Goal: Task Accomplishment & Management: Manage account settings

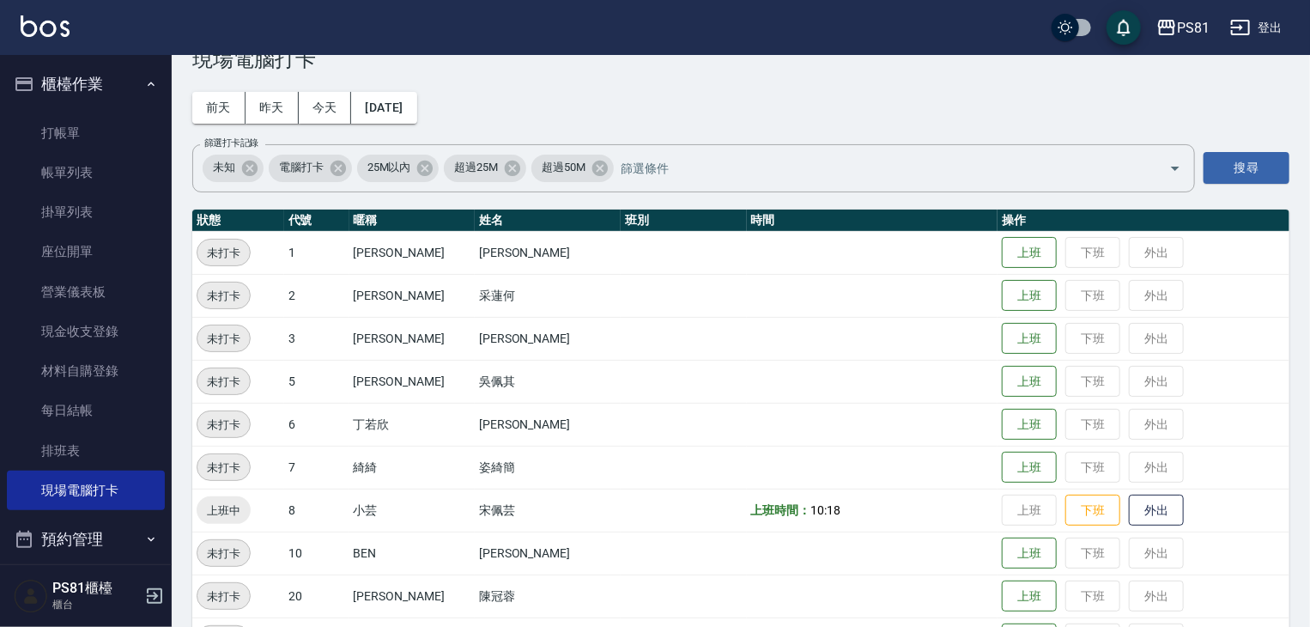
scroll to position [86, 0]
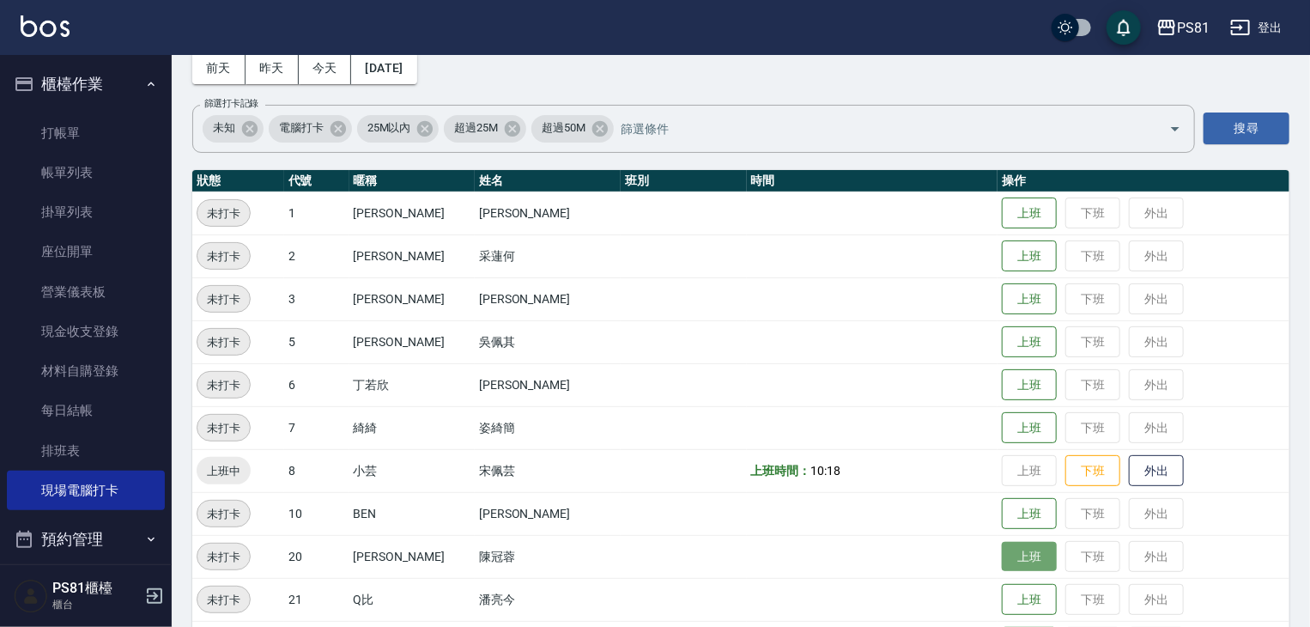
click at [1009, 560] on button "上班" at bounding box center [1029, 557] width 55 height 30
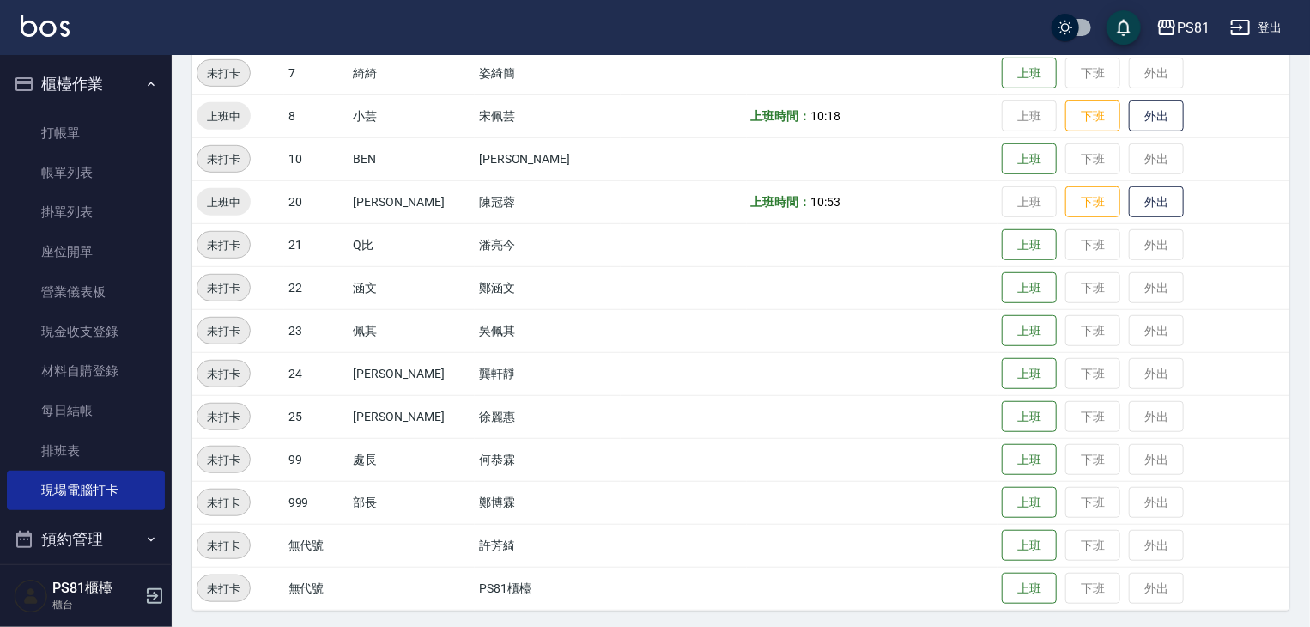
scroll to position [444, 0]
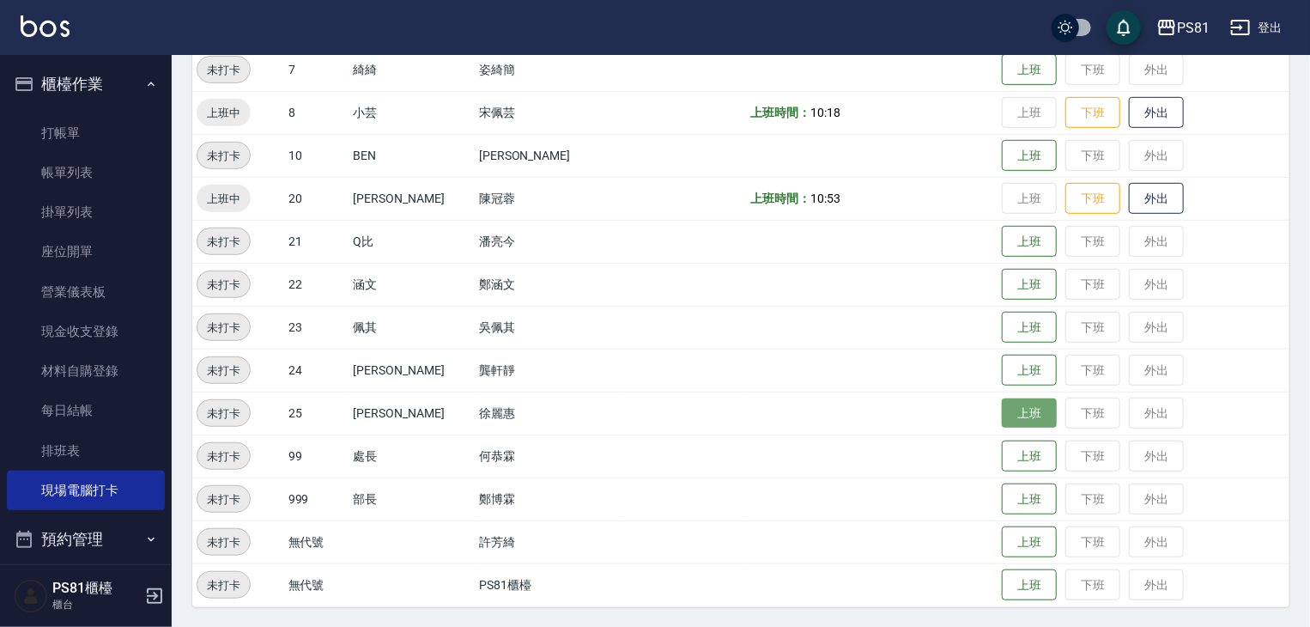
click at [1002, 406] on button "上班" at bounding box center [1029, 413] width 55 height 30
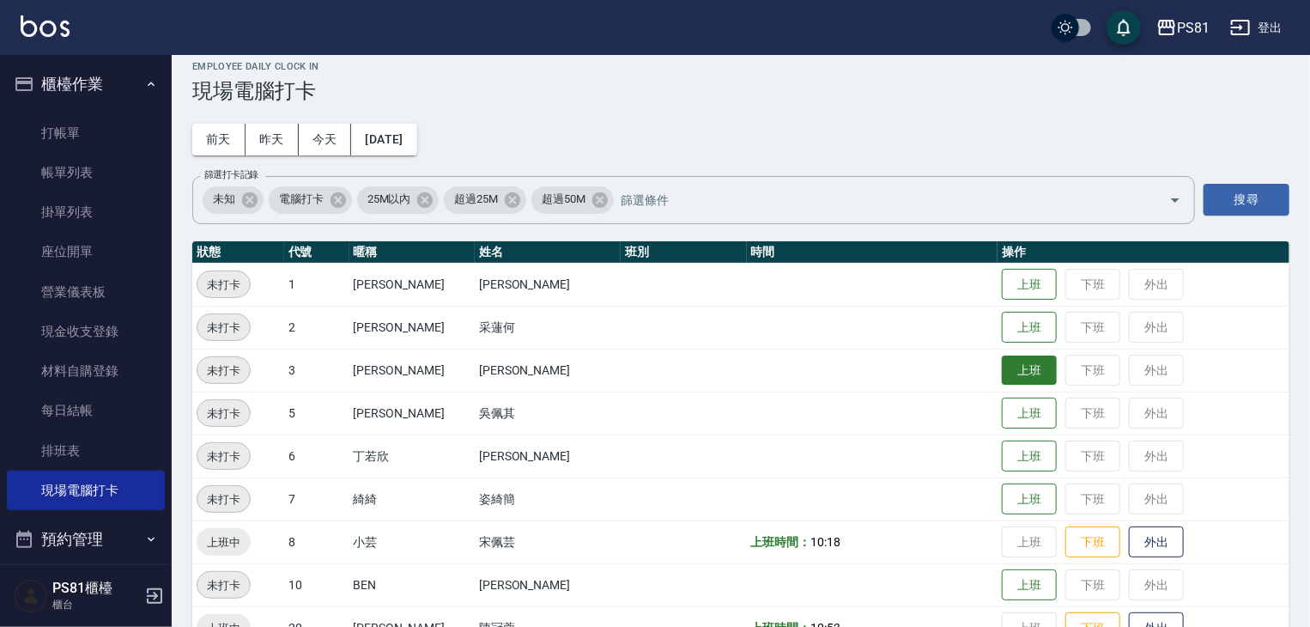
click at [1015, 370] on button "上班" at bounding box center [1029, 370] width 55 height 30
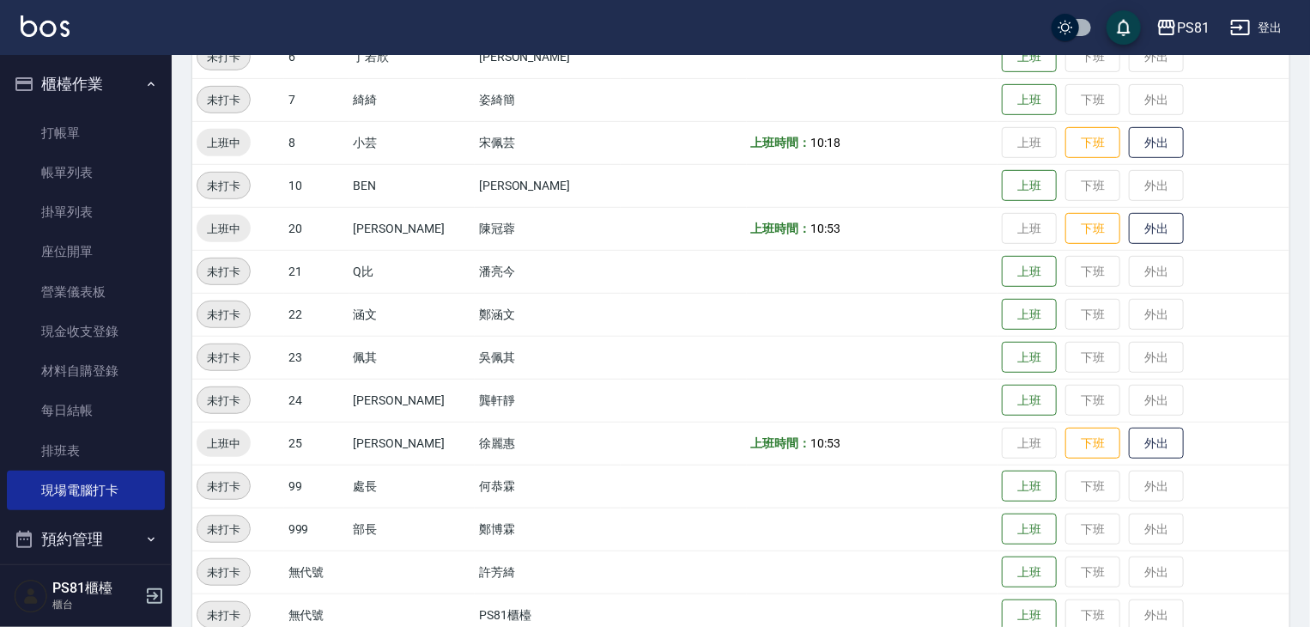
scroll to position [424, 0]
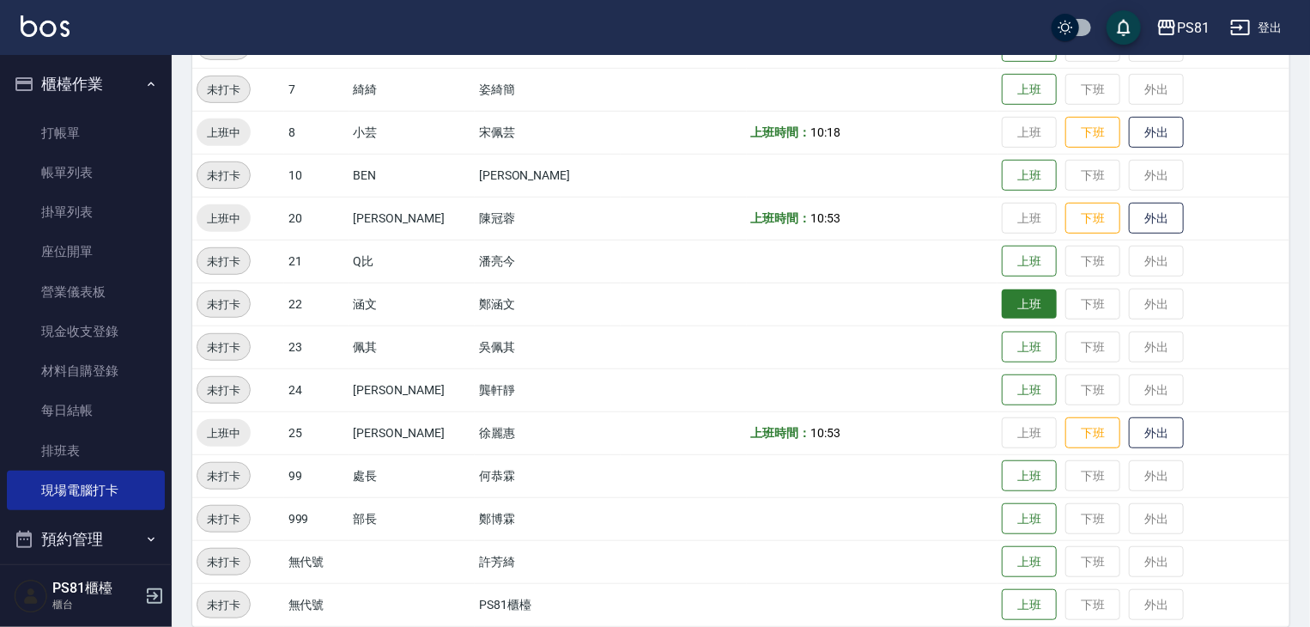
click at [1020, 311] on button "上班" at bounding box center [1029, 304] width 55 height 30
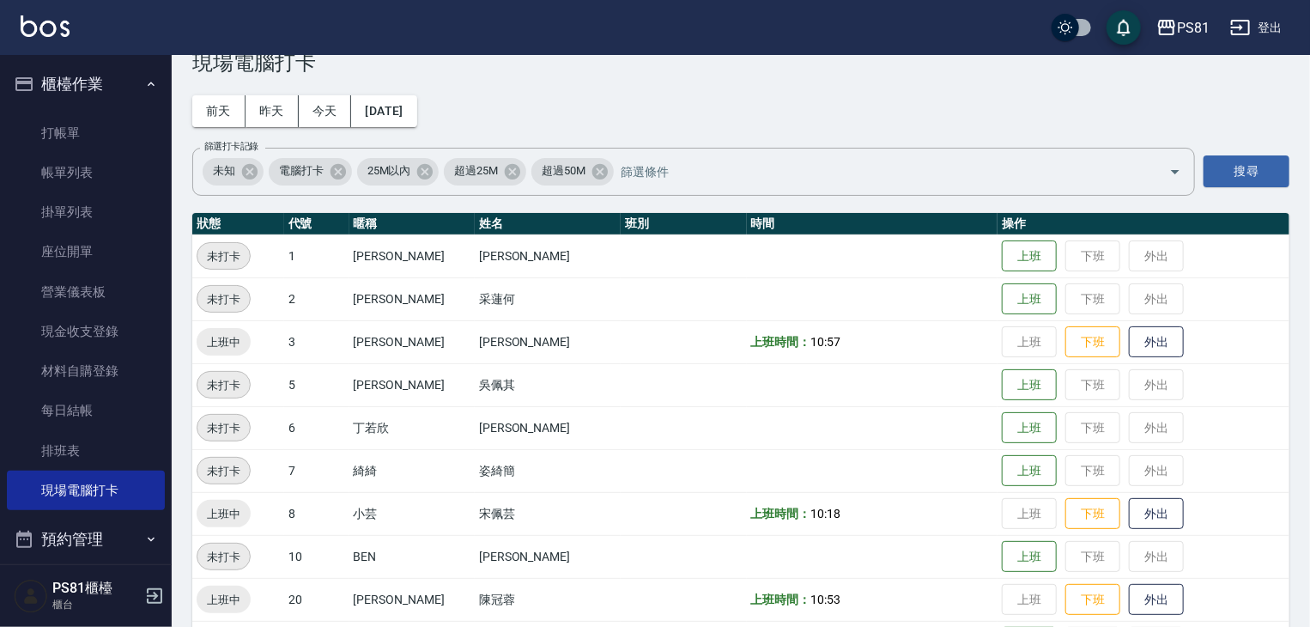
scroll to position [0, 0]
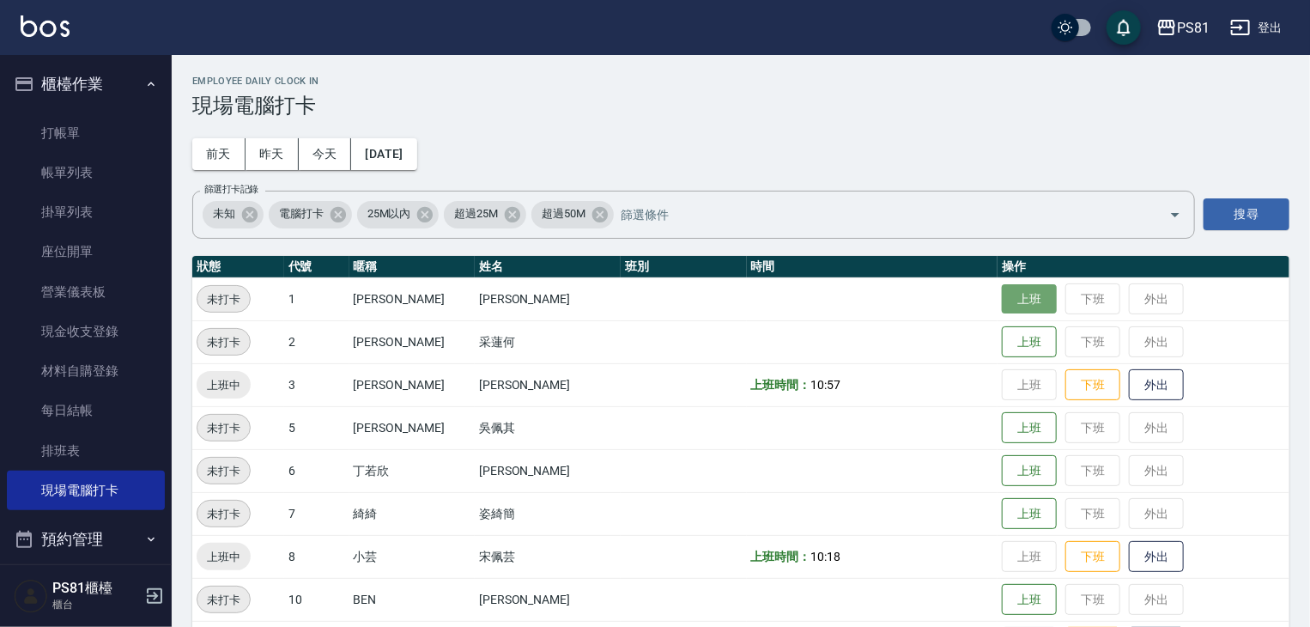
click at [1023, 307] on button "上班" at bounding box center [1029, 299] width 55 height 30
drag, startPoint x: 927, startPoint y: 248, endPoint x: 904, endPoint y: 227, distance: 31.6
click at [913, 239] on div "Employee Daily Clock In 現場電腦打卡 [DATE] [DATE] [DATE] [DATE] 篩選打卡記錄 未知 電腦打卡 25M以內…" at bounding box center [741, 563] width 1138 height 1016
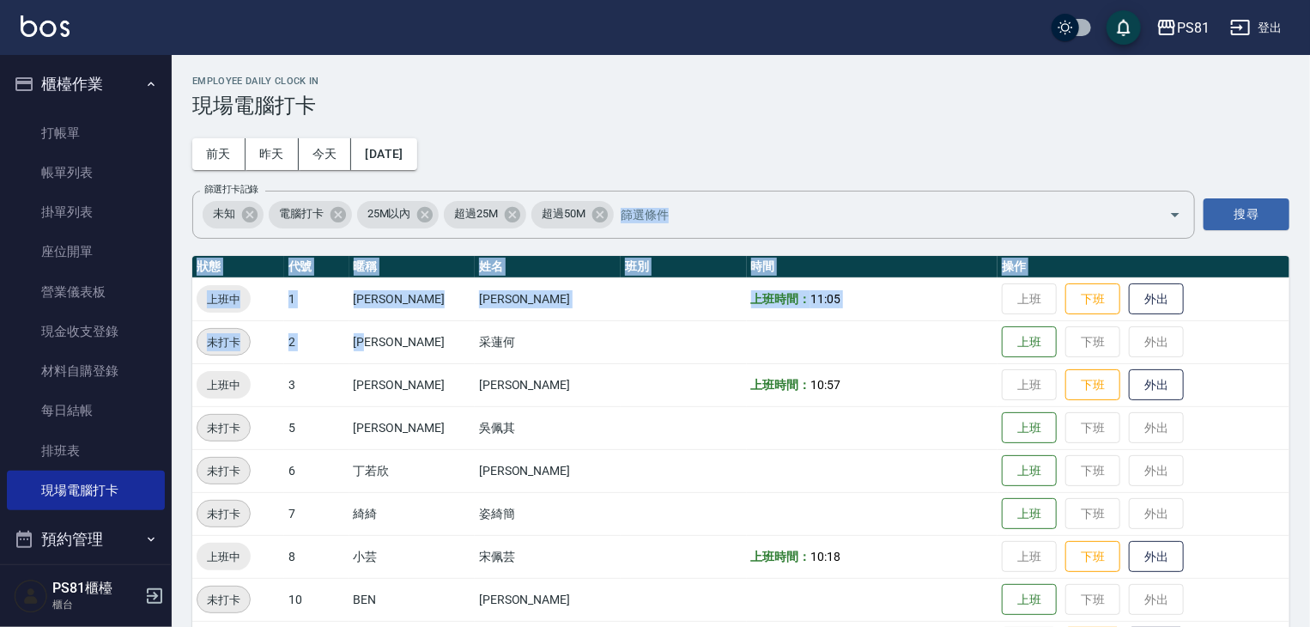
drag, startPoint x: 413, startPoint y: 297, endPoint x: 370, endPoint y: 324, distance: 50.5
click at [389, 322] on div "Employee Daily Clock In 現場電腦打卡 [DATE] [DATE] [DATE] [DATE] 篩選打卡記錄 未知 電腦打卡 25M以內…" at bounding box center [741, 563] width 1138 height 1016
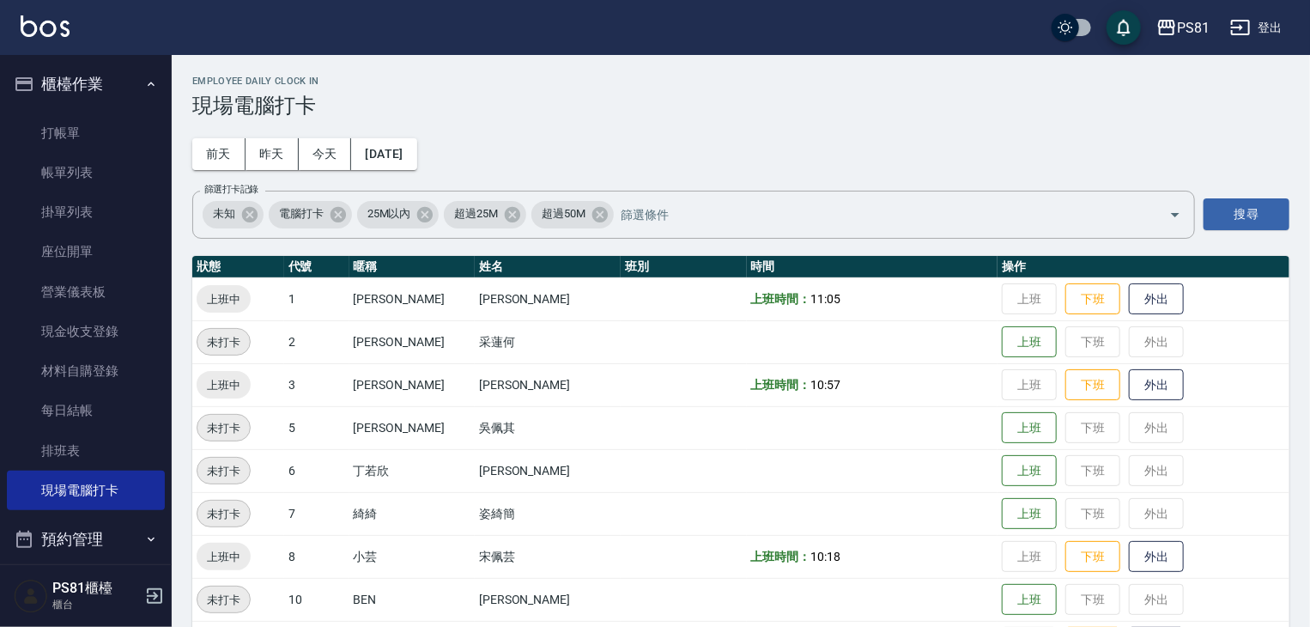
click at [349, 400] on td "3" at bounding box center [316, 384] width 65 height 43
drag, startPoint x: 401, startPoint y: 433, endPoint x: 417, endPoint y: 482, distance: 51.6
click at [406, 433] on td "[PERSON_NAME]" at bounding box center [411, 427] width 125 height 43
drag, startPoint x: 358, startPoint y: 496, endPoint x: 373, endPoint y: 498, distance: 15.5
click at [373, 498] on tr "未打卡 7 綺綺 姿綺簡 上班 下班 外出" at bounding box center [740, 513] width 1097 height 43
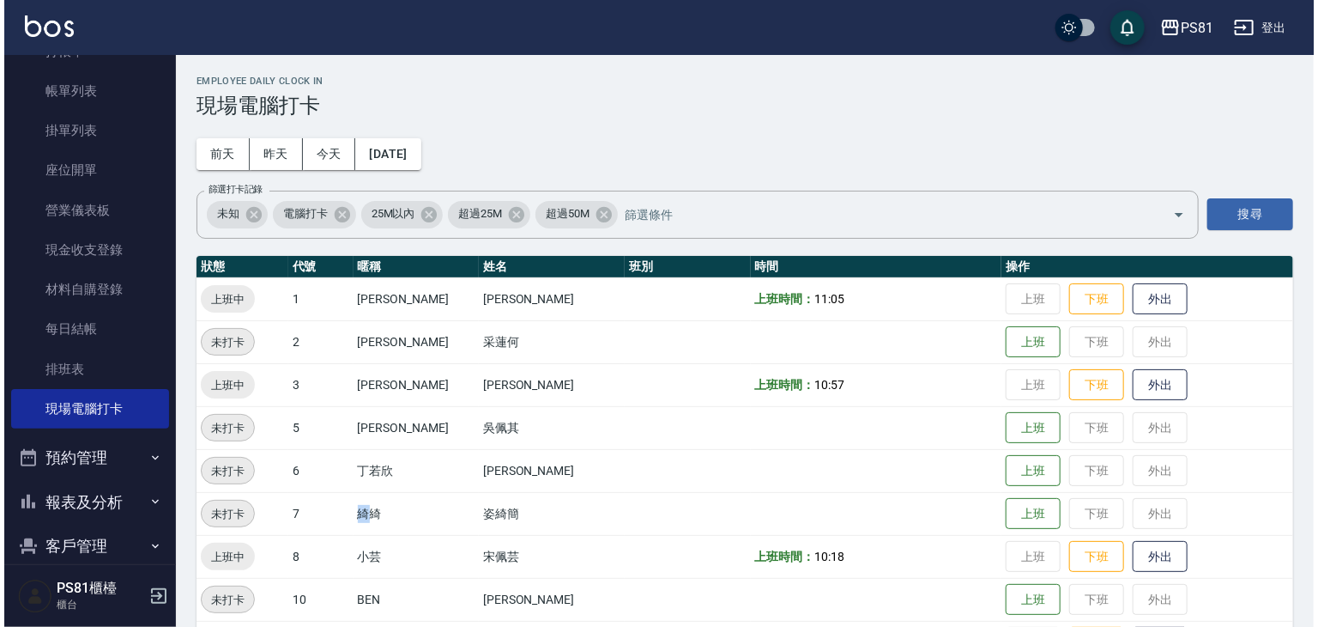
scroll to position [172, 0]
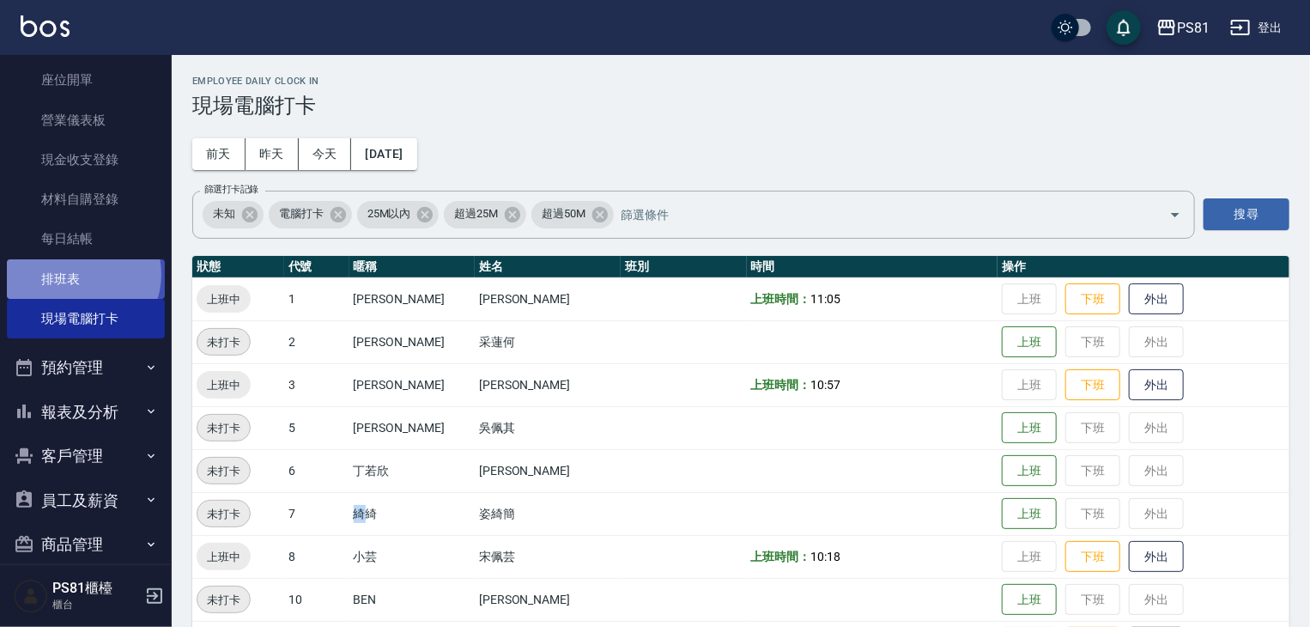
click at [79, 274] on link "排班表" at bounding box center [86, 278] width 158 height 39
